Goal: Task Accomplishment & Management: Complete application form

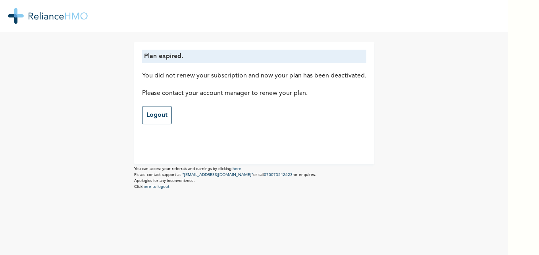
click at [485, 152] on div "Plan expired. You did not renew your subscription and now your plan has been de…" at bounding box center [254, 127] width 508 height 255
click at [157, 114] on link "Logout" at bounding box center [157, 115] width 30 height 18
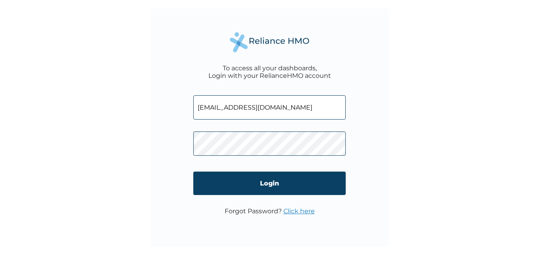
drag, startPoint x: 267, startPoint y: 105, endPoint x: 210, endPoint y: 108, distance: 57.2
click at [210, 108] on input "biomax2209@gmail.com" at bounding box center [269, 107] width 152 height 24
drag, startPoint x: 286, startPoint y: 105, endPoint x: 197, endPoint y: 108, distance: 89.4
click at [197, 108] on input "biomax2209@gmail.com" at bounding box center [269, 107] width 152 height 24
type input "maxwell@bsslltd.com"
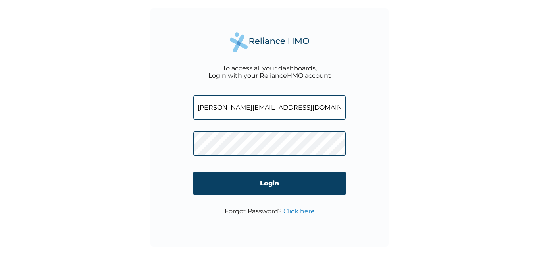
click at [366, 116] on div "To access all your dashboards, Login with your RelianceHMO account maxwell@bssl…" at bounding box center [269, 127] width 238 height 238
click at [177, 141] on div "To access all your dashboards, Login with your RelianceHMO account maxwell@bssl…" at bounding box center [269, 127] width 238 height 238
click at [370, 156] on div "To access all your dashboards, Login with your RelianceHMO account maxwell@bssl…" at bounding box center [269, 127] width 238 height 238
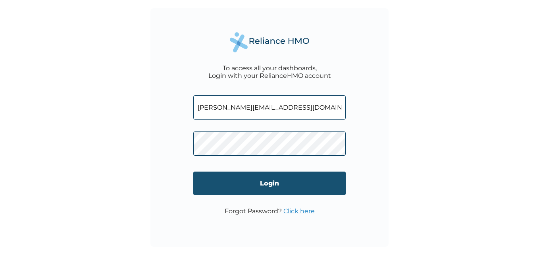
click at [274, 183] on input "Login" at bounding box center [269, 183] width 152 height 23
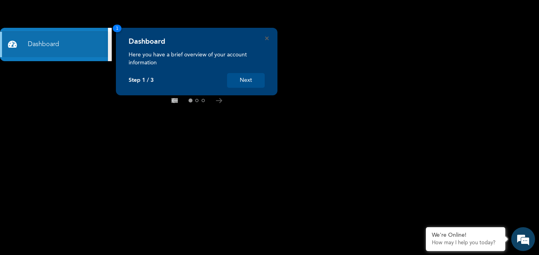
click at [260, 83] on button "Next" at bounding box center [246, 80] width 38 height 15
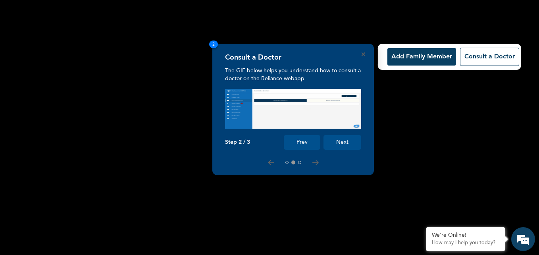
click at [415, 58] on button "Add Family Member" at bounding box center [422, 56] width 69 height 17
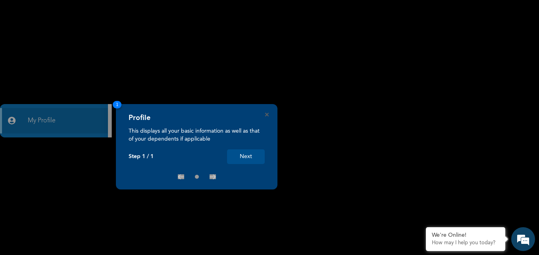
click at [248, 154] on button "Next" at bounding box center [246, 156] width 38 height 15
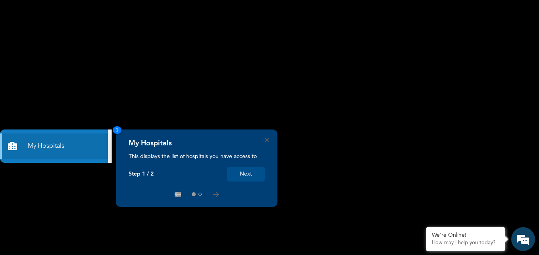
click at [245, 177] on button "Next" at bounding box center [246, 174] width 38 height 15
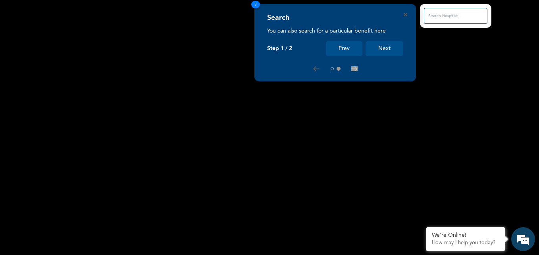
click at [388, 49] on button "Next" at bounding box center [385, 48] width 38 height 15
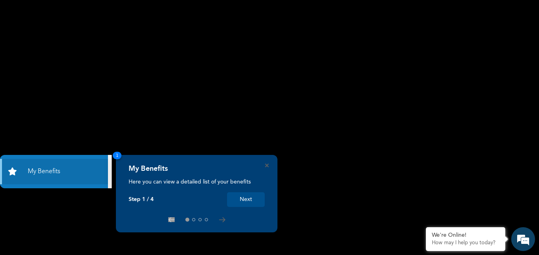
click at [244, 202] on button "Next" at bounding box center [246, 199] width 38 height 15
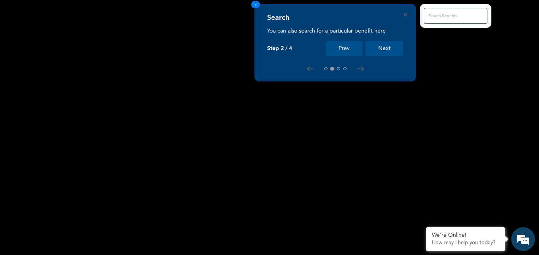
click at [388, 51] on button "Next" at bounding box center [385, 48] width 38 height 15
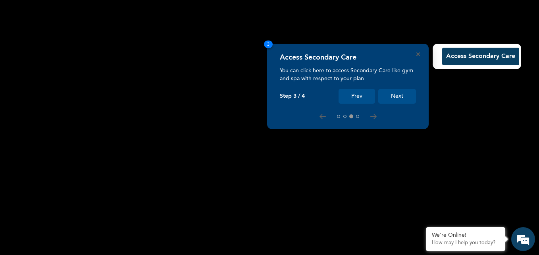
click at [397, 96] on button "Next" at bounding box center [397, 96] width 38 height 15
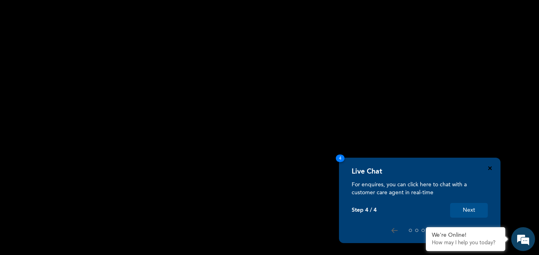
click at [489, 168] on icon "Close" at bounding box center [490, 168] width 4 height 4
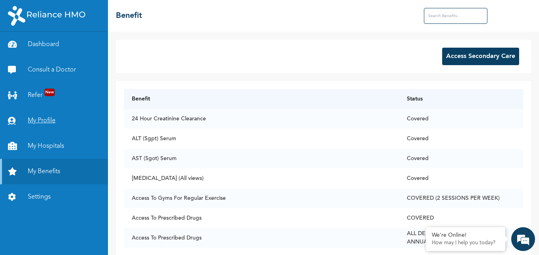
click at [47, 123] on link "My Profile" at bounding box center [54, 120] width 108 height 25
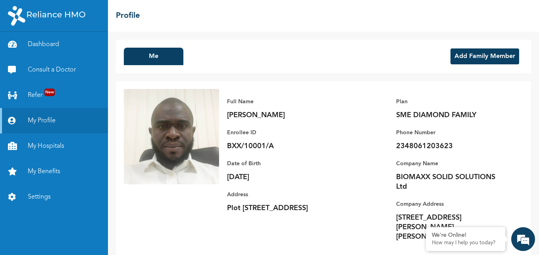
click at [454, 146] on p "2348061203623" at bounding box center [451, 146] width 111 height 10
click at [511, 18] on div "☰ Profile" at bounding box center [323, 16] width 431 height 32
click at [482, 58] on button "Add Family Member" at bounding box center [485, 56] width 69 height 16
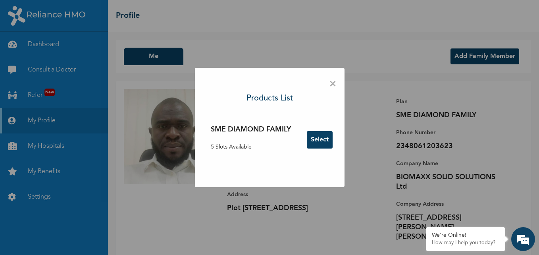
click at [252, 146] on p "5 Slots Available" at bounding box center [251, 147] width 80 height 8
click at [319, 136] on button "Select" at bounding box center [320, 139] width 26 height 17
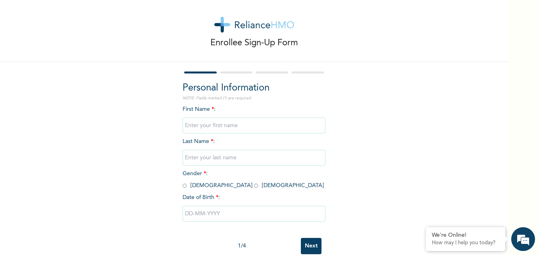
scroll to position [6, 0]
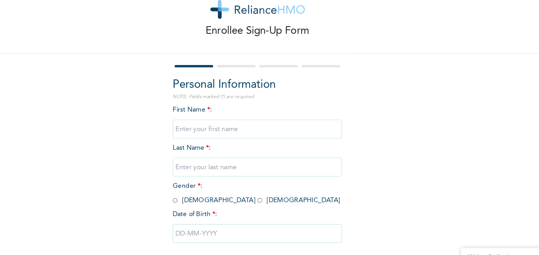
click at [225, 125] on input "text" at bounding box center [254, 127] width 143 height 16
type input "Anthonia"
click at [250, 159] on input "text" at bounding box center [254, 159] width 143 height 16
type input "Ejilogo"
click at [367, 158] on div "Enrollee Sign-Up Form Personal Information NOTE: Fields marked (*) are required…" at bounding box center [254, 130] width 508 height 273
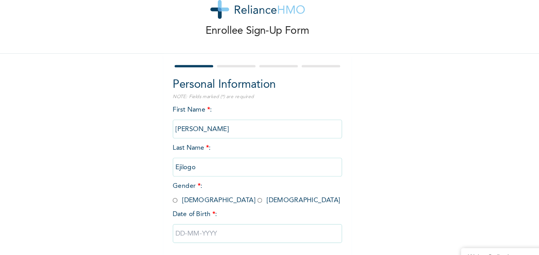
click at [254, 187] on input "radio" at bounding box center [256, 187] width 4 height 8
radio input "true"
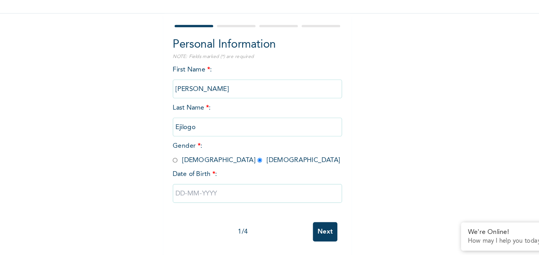
scroll to position [0, 0]
click at [185, 198] on input "text" at bounding box center [254, 203] width 143 height 16
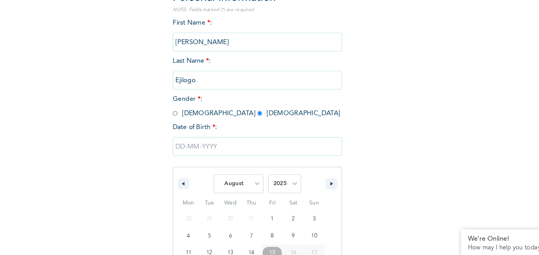
scroll to position [106, 0]
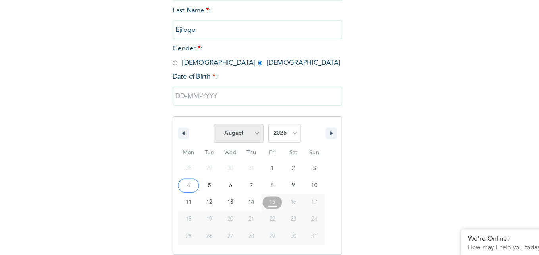
click at [240, 149] on select "January February March April May June July August September October November De…" at bounding box center [238, 146] width 42 height 16
select select "5"
click at [217, 139] on select "January February March April May June July August September October November De…" at bounding box center [238, 146] width 42 height 16
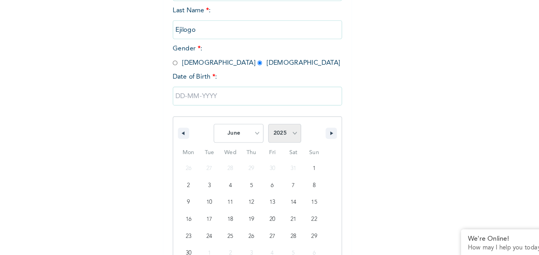
click at [271, 145] on select "2025 2024 2023 2022 2021 2020 2019 2018 2017 2016 2015 2014 2013 2012 2011 2010…" at bounding box center [277, 146] width 28 height 16
select select "1999"
click at [263, 139] on select "2025 2024 2023 2022 2021 2020 2019 2018 2017 2016 2015 2014 2013 2012 2011 2010…" at bounding box center [277, 146] width 28 height 16
type input "06/30/1999"
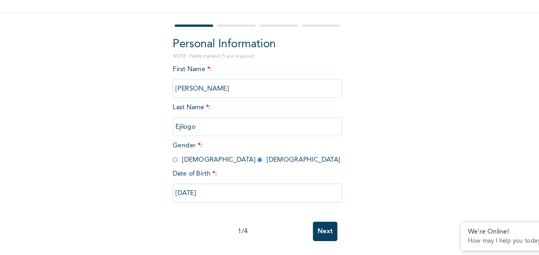
scroll to position [24, 0]
click at [373, 169] on div "Enrollee Sign-Up Form Personal Information NOTE: Fields marked (*) are required…" at bounding box center [254, 118] width 508 height 273
click at [305, 228] on input "Next" at bounding box center [311, 235] width 21 height 16
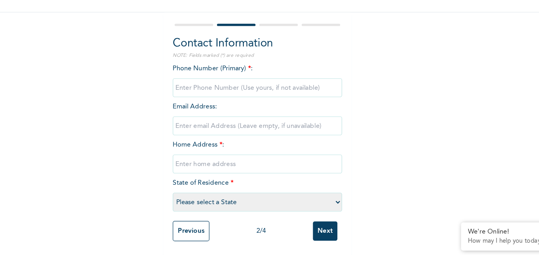
click at [236, 110] on input "phone" at bounding box center [254, 114] width 143 height 16
click at [343, 114] on div "Enrollee Sign-Up Form Contact Information NOTE: Fields marked (*) are required …" at bounding box center [254, 118] width 508 height 274
click at [241, 108] on input "phone" at bounding box center [254, 114] width 143 height 16
type input "07038408747"
click at [358, 102] on div "Enrollee Sign-Up Form Contact Information NOTE: Fields marked (*) are required …" at bounding box center [254, 118] width 508 height 274
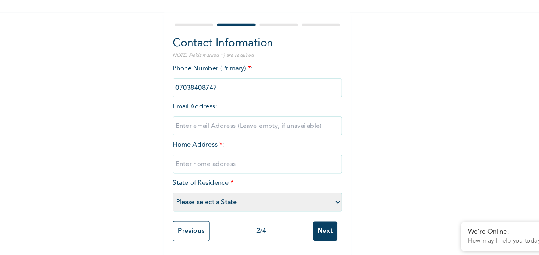
click at [224, 176] on input "text" at bounding box center [254, 178] width 143 height 16
type input "Plot 411A, 34 Road, Gowon Estate"
select select "25"
type input "Plot 411A, 34 Road, Gowon Estate, Egbeda"
click at [354, 168] on div "Enrollee Sign-Up Form Contact Information NOTE: Fields marked (*) are required …" at bounding box center [254, 118] width 508 height 274
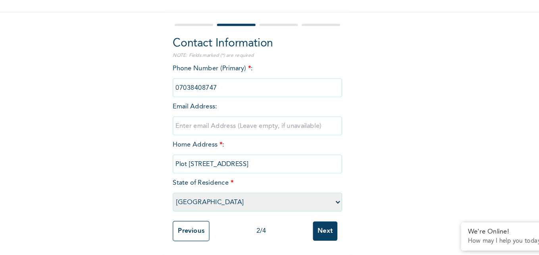
scroll to position [25, 0]
click at [209, 140] on input "email" at bounding box center [254, 146] width 143 height 16
type input "o"
type input "a"
click at [359, 146] on div "Enrollee Sign-Up Form Contact Information NOTE: Fields marked (*) are required …" at bounding box center [254, 118] width 508 height 274
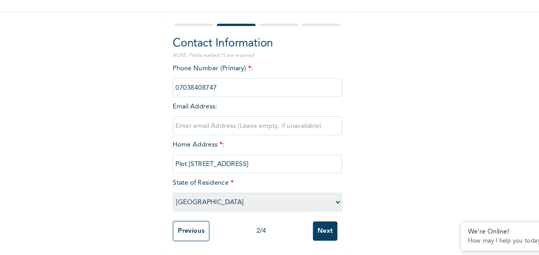
click at [220, 139] on input "email" at bounding box center [254, 146] width 143 height 16
paste input "okanglaanthonia38@gmail.com"
type input "okanglaanthonia38@gmail.com"
click at [337, 155] on div "Enrollee Sign-Up Form Contact Information NOTE: Fields marked (*) are required …" at bounding box center [254, 118] width 508 height 274
click at [311, 227] on input "Next" at bounding box center [311, 234] width 21 height 16
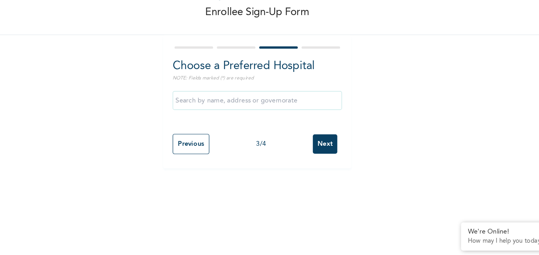
scroll to position [0, 0]
drag, startPoint x: 274, startPoint y: 164, endPoint x: 236, endPoint y: 120, distance: 58.0
click at [236, 120] on form "Choose a Preferred Hospital NOTE: Fields marked (*) are required Previous 3 / 4…" at bounding box center [254, 125] width 143 height 96
click at [369, 133] on div "Enrollee Sign-Up Form Choose a Preferred Hospital NOTE: Fields marked (*) are r…" at bounding box center [254, 90] width 508 height 181
click at [233, 123] on input "text" at bounding box center [254, 124] width 143 height 16
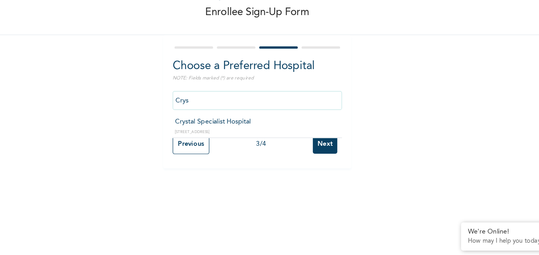
type input "Crystal Specialist Hospital"
click at [306, 161] on input "Next" at bounding box center [311, 161] width 21 height 16
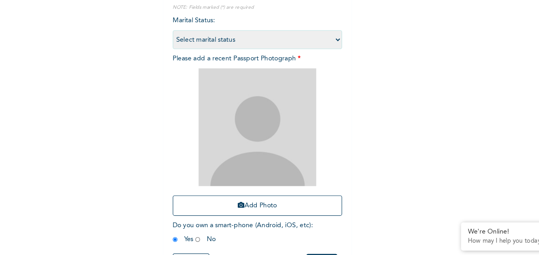
scroll to position [59, 0]
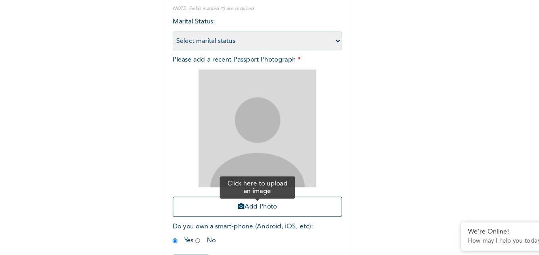
drag, startPoint x: 256, startPoint y: 214, endPoint x: 245, endPoint y: 214, distance: 11.9
click at [245, 214] on button "Add Photo" at bounding box center [254, 213] width 143 height 17
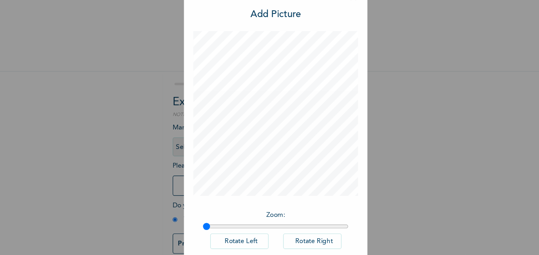
scroll to position [10, 0]
click at [220, 199] on input "range" at bounding box center [269, 199] width 123 height 6
click at [208, 200] on input "range" at bounding box center [269, 199] width 123 height 6
type input "1"
drag, startPoint x: 210, startPoint y: 199, endPoint x: 204, endPoint y: 199, distance: 6.4
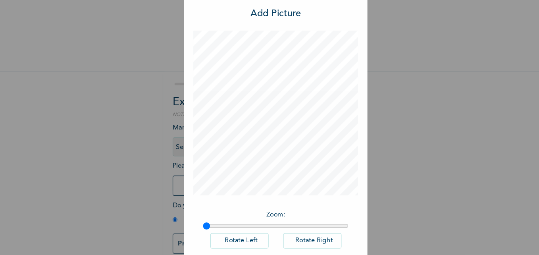
click at [208, 199] on input "range" at bounding box center [269, 199] width 123 height 6
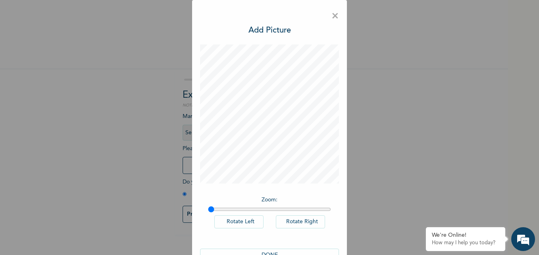
scroll to position [22, 0]
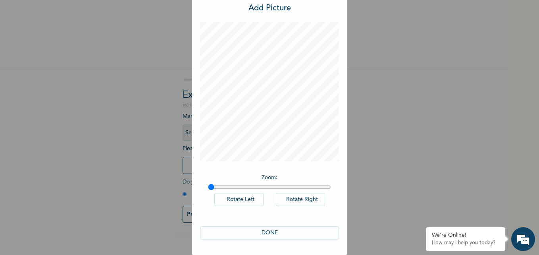
click at [267, 228] on button "DONE" at bounding box center [269, 232] width 139 height 13
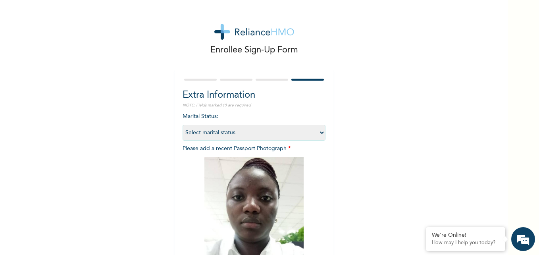
scroll to position [93, 0]
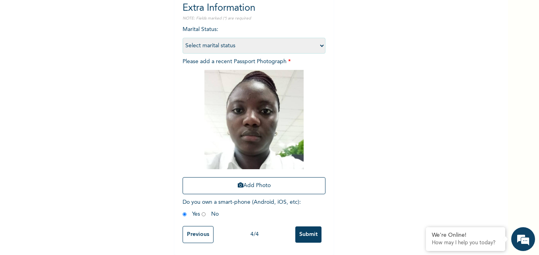
click at [304, 228] on input "Submit" at bounding box center [308, 234] width 26 height 16
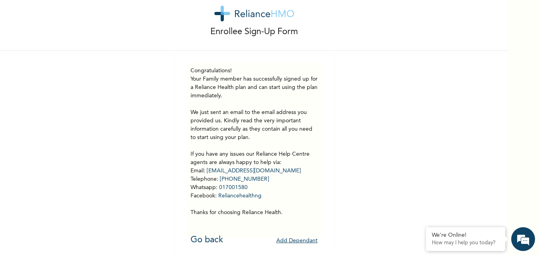
scroll to position [0, 0]
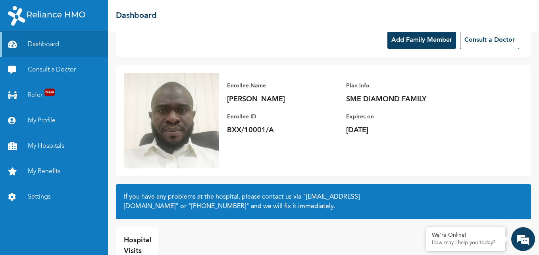
scroll to position [17, 0]
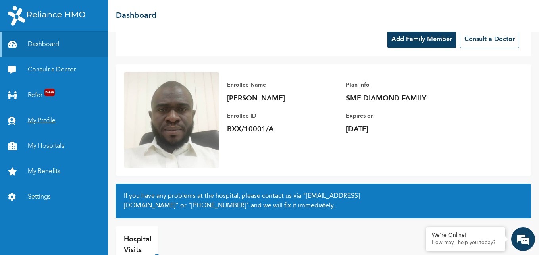
click at [44, 122] on link "My Profile" at bounding box center [54, 120] width 108 height 25
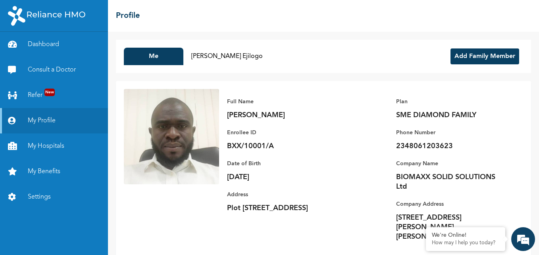
scroll to position [9, 0]
